Goal: Task Accomplishment & Management: Use online tool/utility

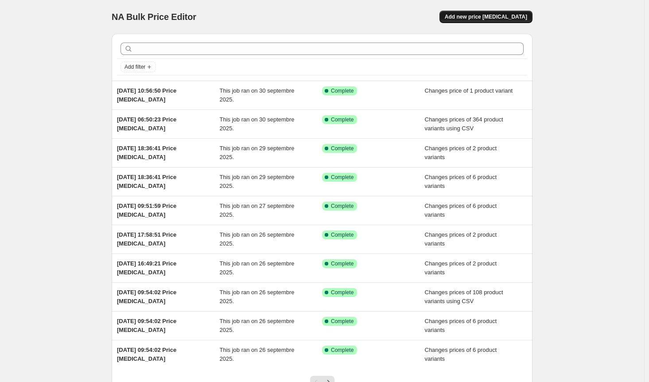
click at [513, 16] on span "Add new price change job" at bounding box center [486, 16] width 82 height 7
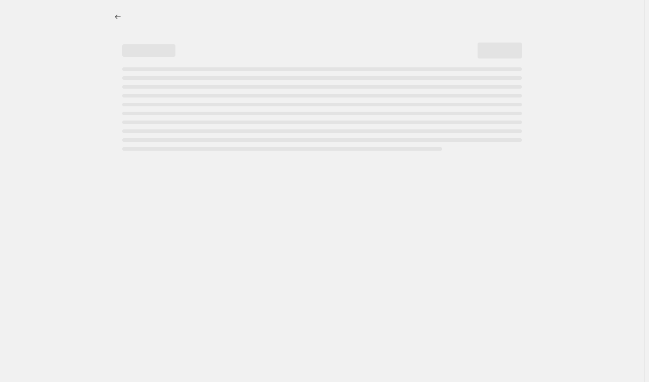
select select "percentage"
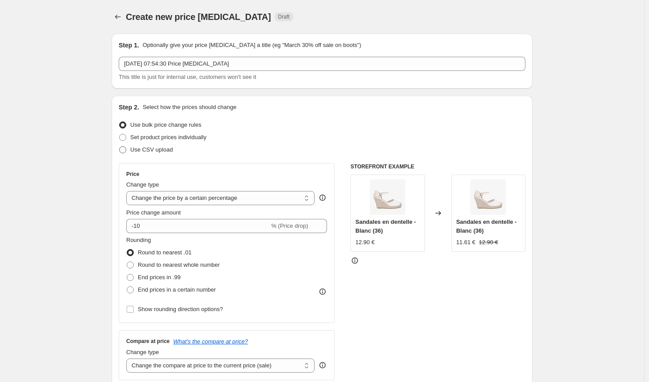
click at [126, 150] on span at bounding box center [122, 149] width 7 height 7
click at [120, 147] on input "Use CSV upload" at bounding box center [119, 146] width 0 height 0
radio input "true"
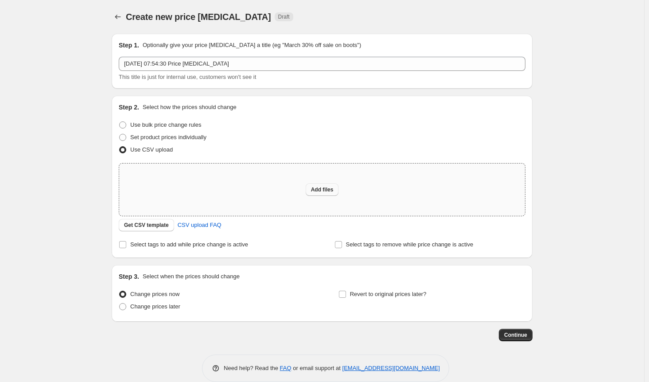
click at [325, 189] on span "Add files" at bounding box center [322, 189] width 23 height 7
type input "C:\fakepath\prix french day 011025.csv"
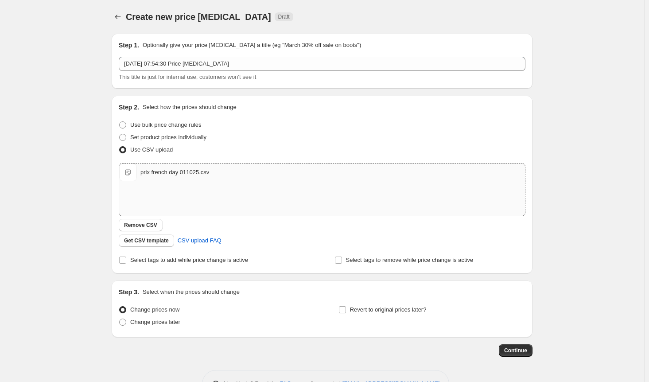
scroll to position [28, 0]
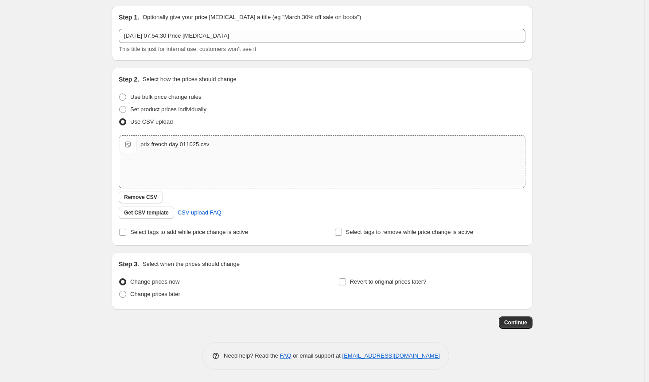
click at [536, 323] on div "Create new price change job. This page is ready Create new price change job Dra…" at bounding box center [322, 177] width 442 height 411
click at [527, 325] on span "Continue" at bounding box center [515, 322] width 23 height 7
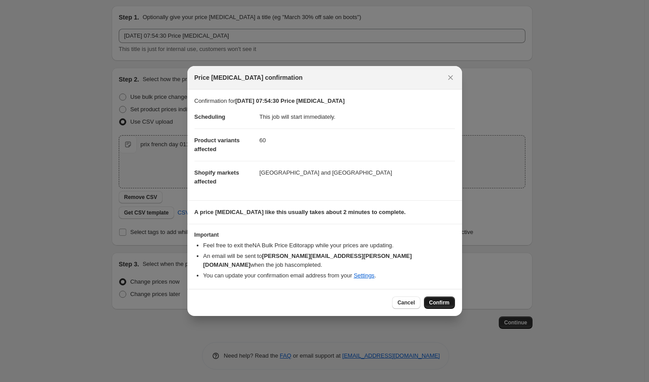
click at [438, 299] on span "Confirm" at bounding box center [439, 302] width 20 height 7
